Goal: Task Accomplishment & Management: Use online tool/utility

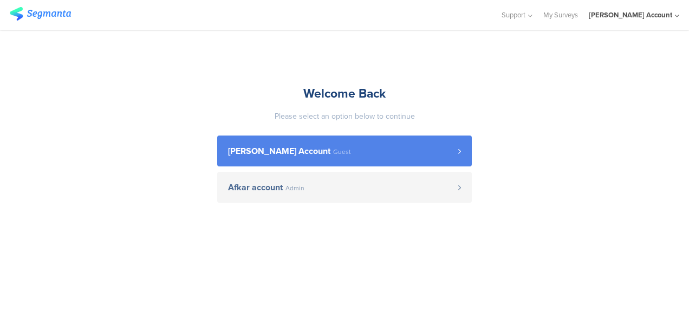
click at [309, 155] on span "[PERSON_NAME] Account" at bounding box center [279, 151] width 102 height 9
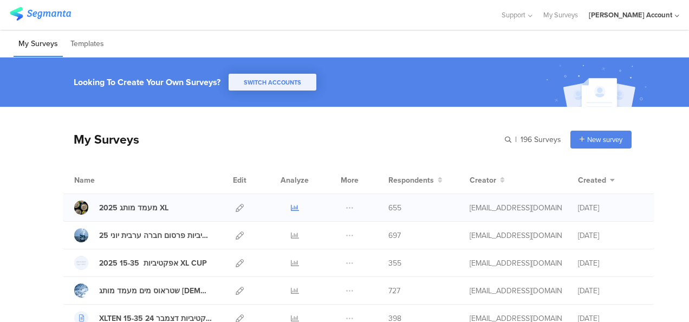
click at [291, 205] on icon at bounding box center [295, 208] width 8 height 8
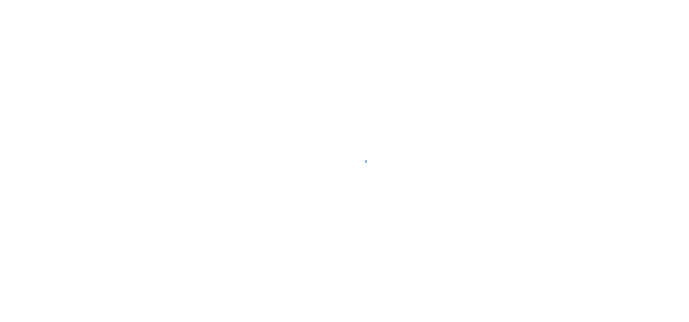
click at [617, 193] on div at bounding box center [344, 161] width 689 height 322
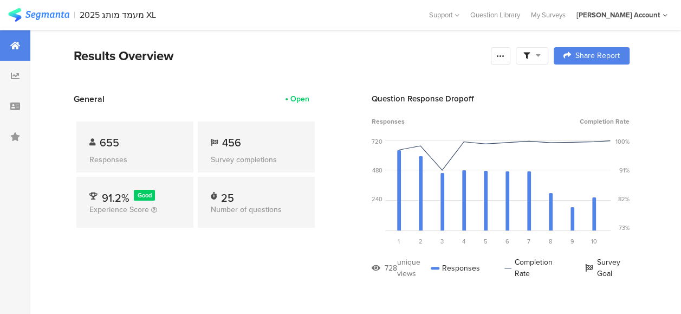
click at [541, 54] on icon at bounding box center [538, 55] width 5 height 8
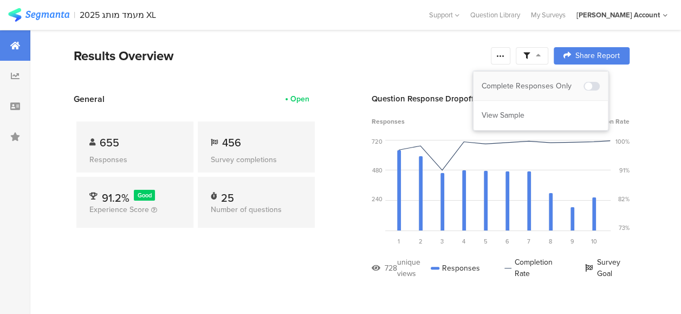
click at [548, 82] on div "Complete Responses Only" at bounding box center [533, 86] width 102 height 11
click at [548, 56] on div at bounding box center [532, 55] width 33 height 17
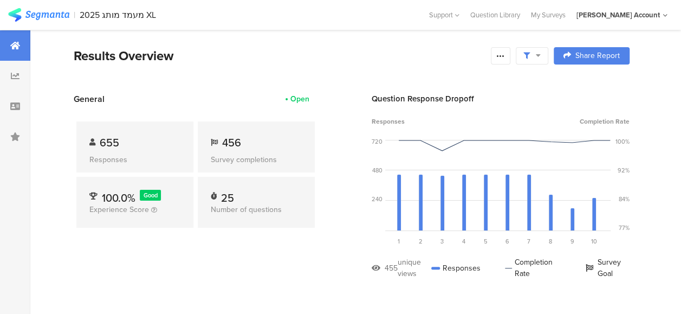
click at [541, 55] on span at bounding box center [531, 56] width 17 height 10
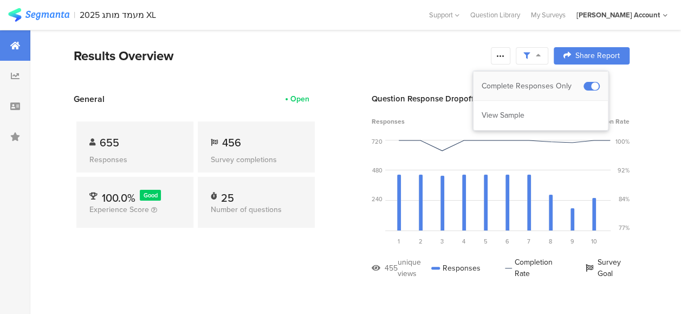
click at [529, 82] on div "Complete Responses Only" at bounding box center [533, 86] width 102 height 11
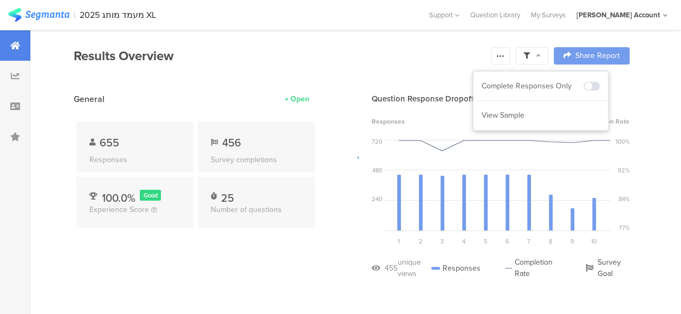
click at [306, 274] on div at bounding box center [340, 157] width 681 height 314
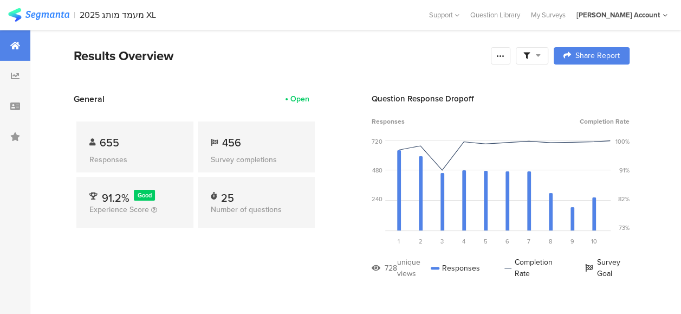
click at [328, 274] on section "General Open 655 Responses 456 Survey completions 91.2% Good Experience Score 2…" at bounding box center [351, 194] width 643 height 203
click at [548, 55] on div at bounding box center [532, 55] width 33 height 17
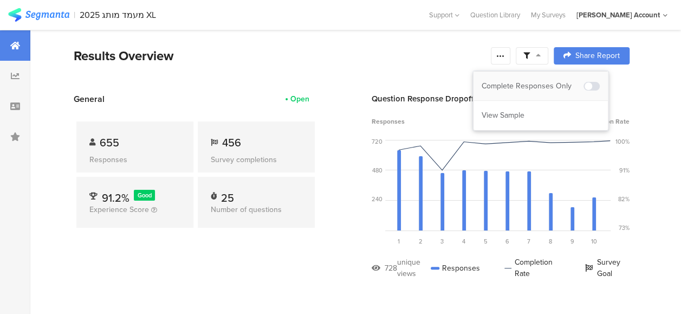
click at [557, 79] on div "Complete Responses Only" at bounding box center [540, 86] width 134 height 29
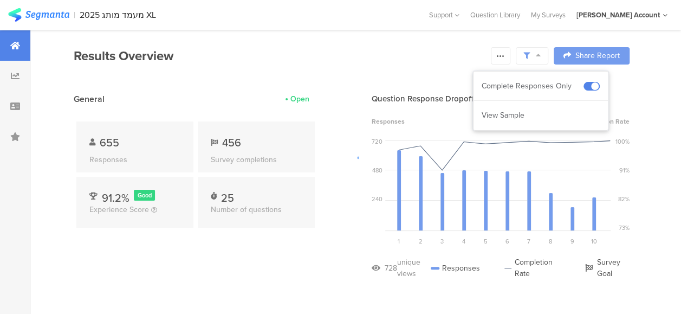
click at [309, 271] on div at bounding box center [340, 157] width 681 height 314
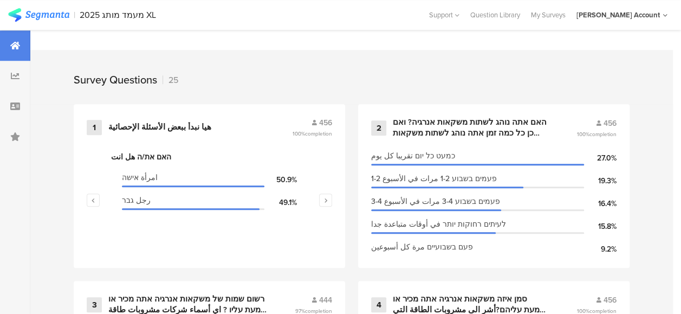
scroll to position [433, 0]
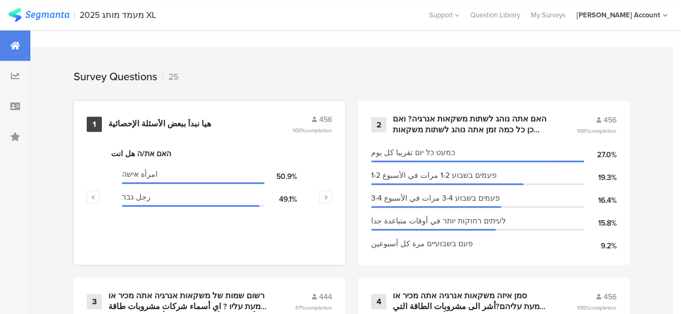
click at [159, 129] on div "هيا نبدأ ببعض الأسئلة الإحصائية" at bounding box center [159, 124] width 103 height 11
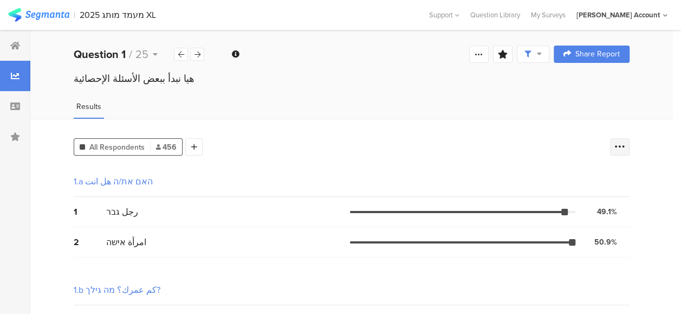
click at [625, 147] on icon at bounding box center [619, 146] width 11 height 11
drag, startPoint x: 622, startPoint y: 198, endPoint x: 608, endPoint y: 200, distance: 14.2
click at [622, 198] on span at bounding box center [621, 201] width 16 height 9
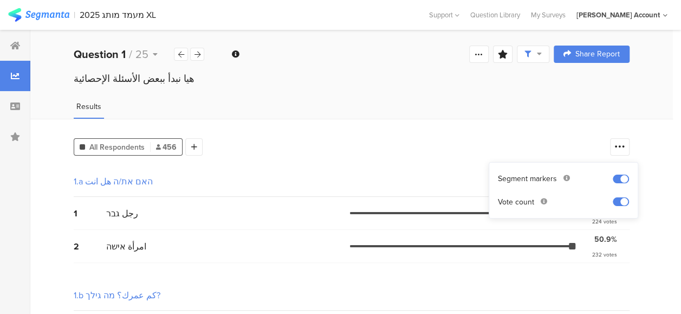
click at [397, 166] on div "1.a האם את/ה هل انت" at bounding box center [352, 181] width 556 height 30
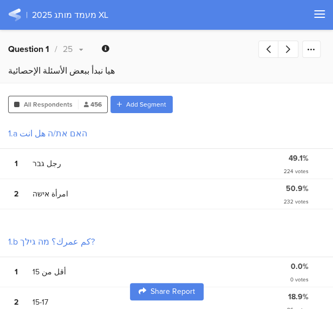
click at [118, 48] on div "Welcome page 1 هيا نبدأ ببعض الأسئلة الإحصائية 1a האם את/ה هل انت 1b كم عمرك؟ מ…" at bounding box center [166, 47] width 333 height 35
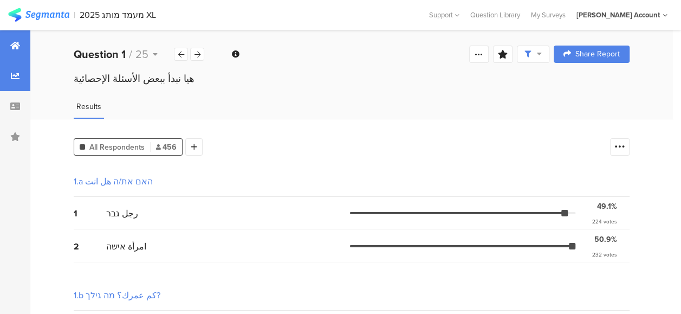
click at [17, 45] on icon at bounding box center [15, 45] width 10 height 9
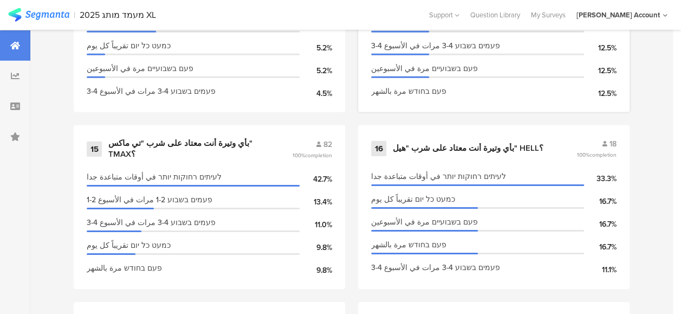
scroll to position [1555, 0]
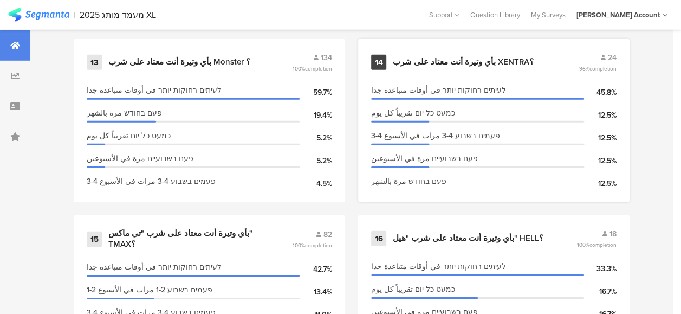
click at [456, 65] on div "بأي وتيرة أنت معتاد على شرب XENTRA؟" at bounding box center [463, 62] width 141 height 11
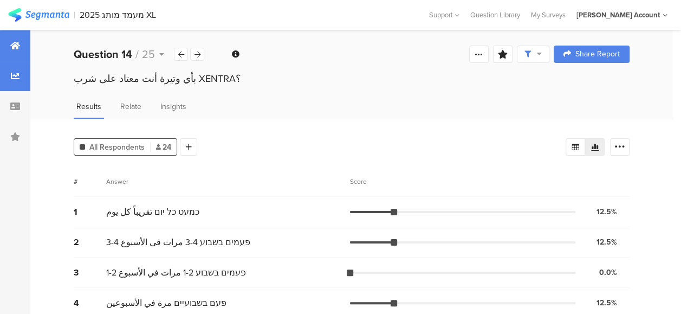
click at [15, 44] on icon at bounding box center [15, 45] width 10 height 9
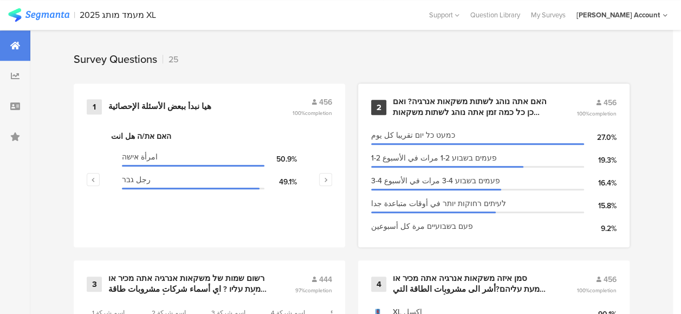
scroll to position [488, 0]
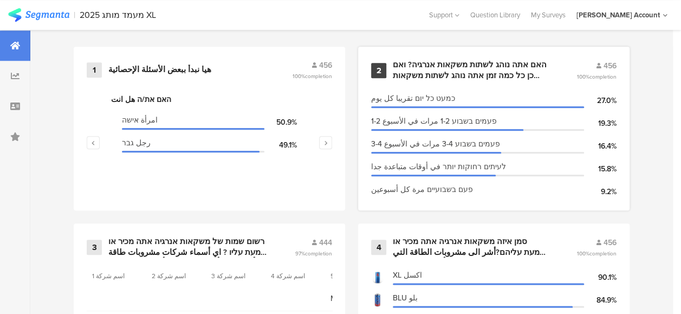
click at [451, 74] on div "האם אתה נוהג לשתות משקאות אנרגיה? ואם כן כל כמה זמן אתה נוהג לשתות משקאות אנרגי…" at bounding box center [472, 70] width 158 height 21
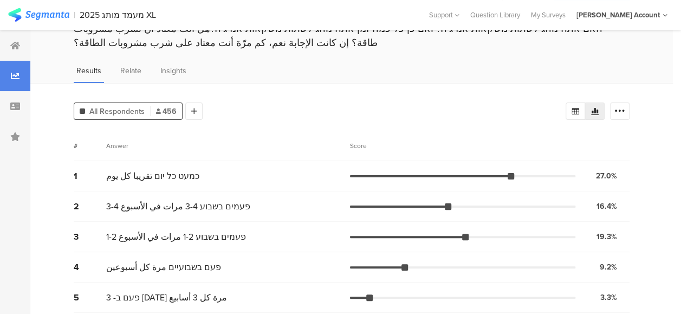
scroll to position [40, 0]
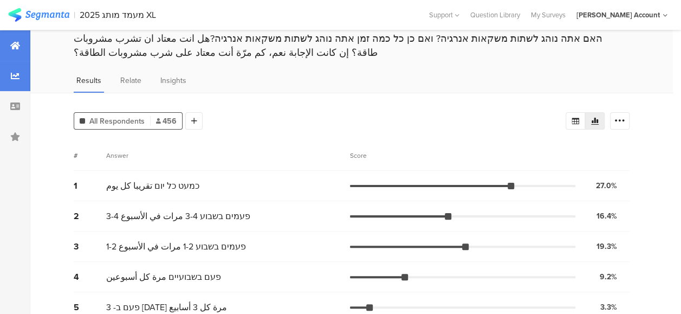
click at [15, 47] on icon at bounding box center [15, 45] width 10 height 9
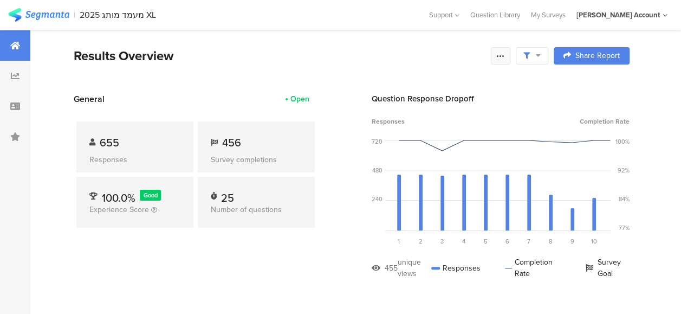
click at [505, 53] on icon at bounding box center [500, 55] width 9 height 9
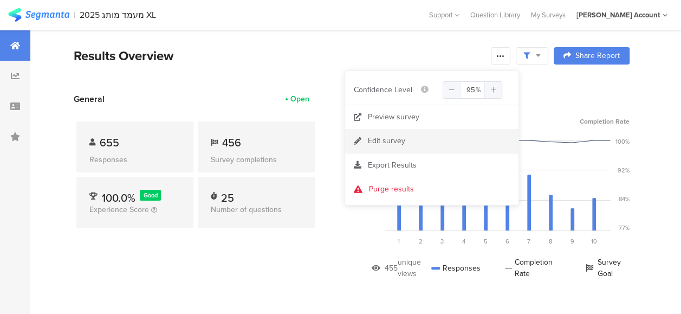
click at [378, 140] on div "Edit survey" at bounding box center [386, 140] width 37 height 11
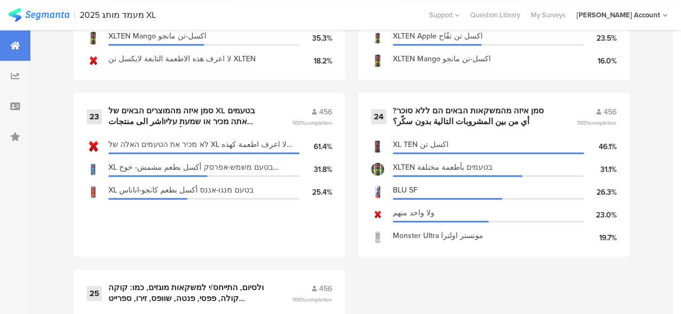
scroll to position [2492, 0]
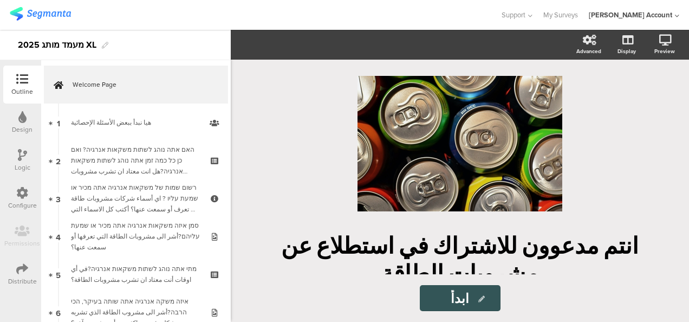
click at [27, 155] on div "Logic" at bounding box center [22, 160] width 38 height 38
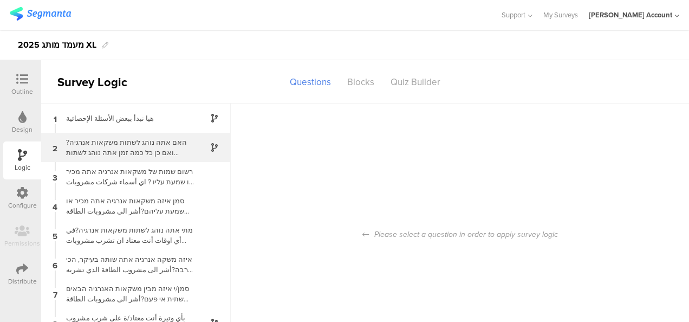
click at [149, 150] on div "האם אתה נוהג לשתות משקאות אנרגיה? ואם כן כל כמה זמן אתה נוהג לשתות משקאות אנרגי…" at bounding box center [127, 147] width 135 height 21
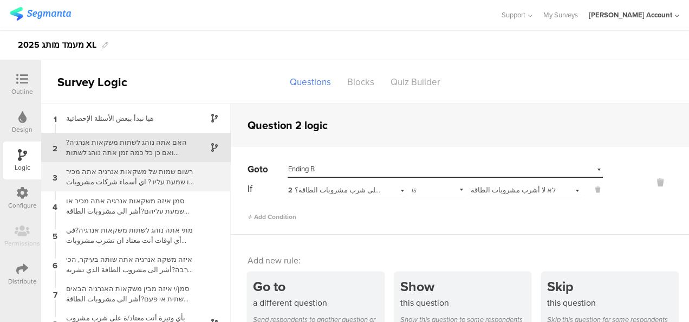
click at [159, 177] on div "רשום שמות של משקאות אנרגיה אתה מכיר או שמעת עליו ? اي أسماء شركات مشروبات طاقة …" at bounding box center [127, 176] width 135 height 21
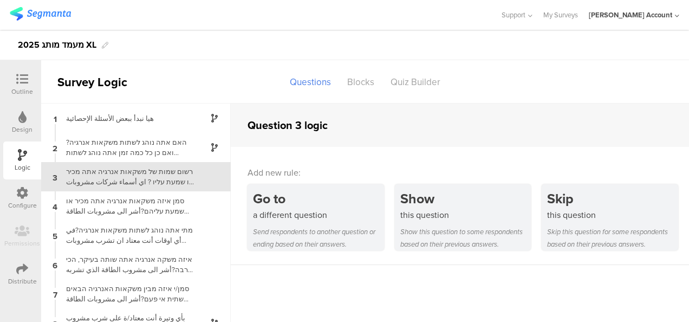
click at [28, 82] on icon at bounding box center [22, 79] width 12 height 12
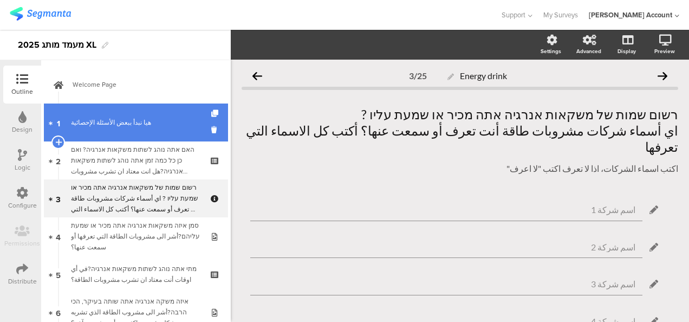
scroll to position [7, 0]
